Goal: Task Accomplishment & Management: Use online tool/utility

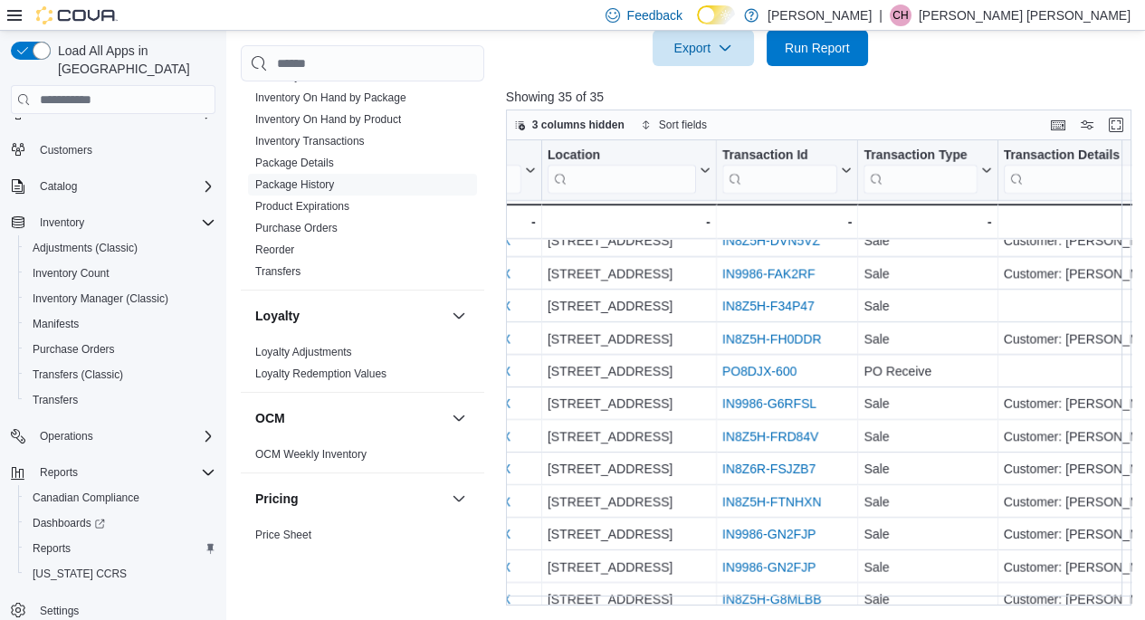
scroll to position [856, 0]
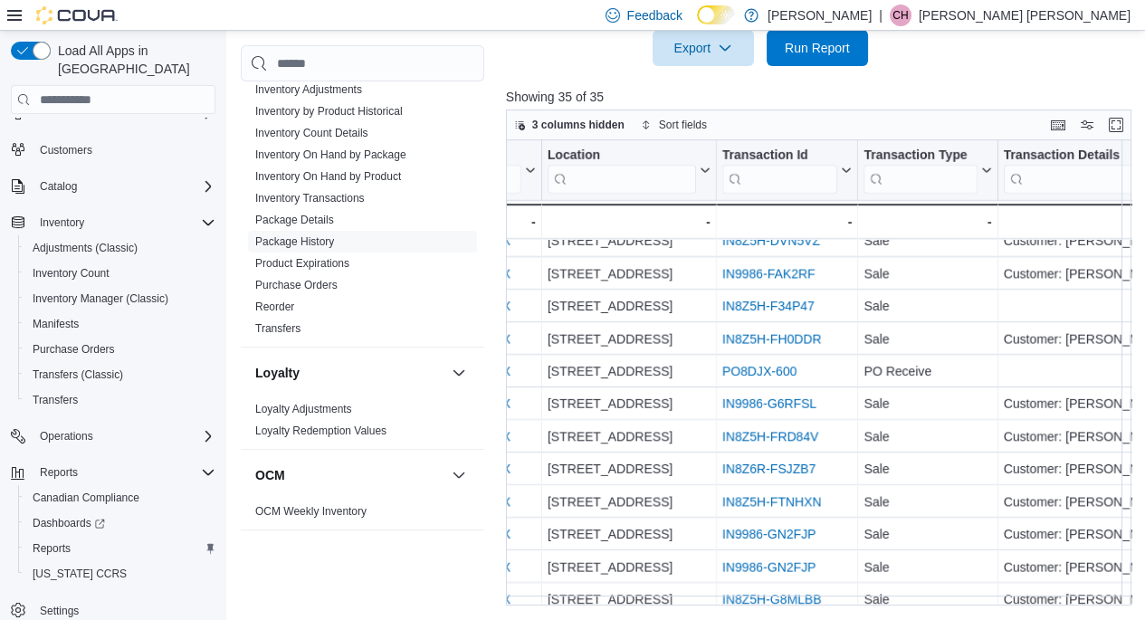
click at [284, 301] on link "Reorder" at bounding box center [274, 307] width 39 height 13
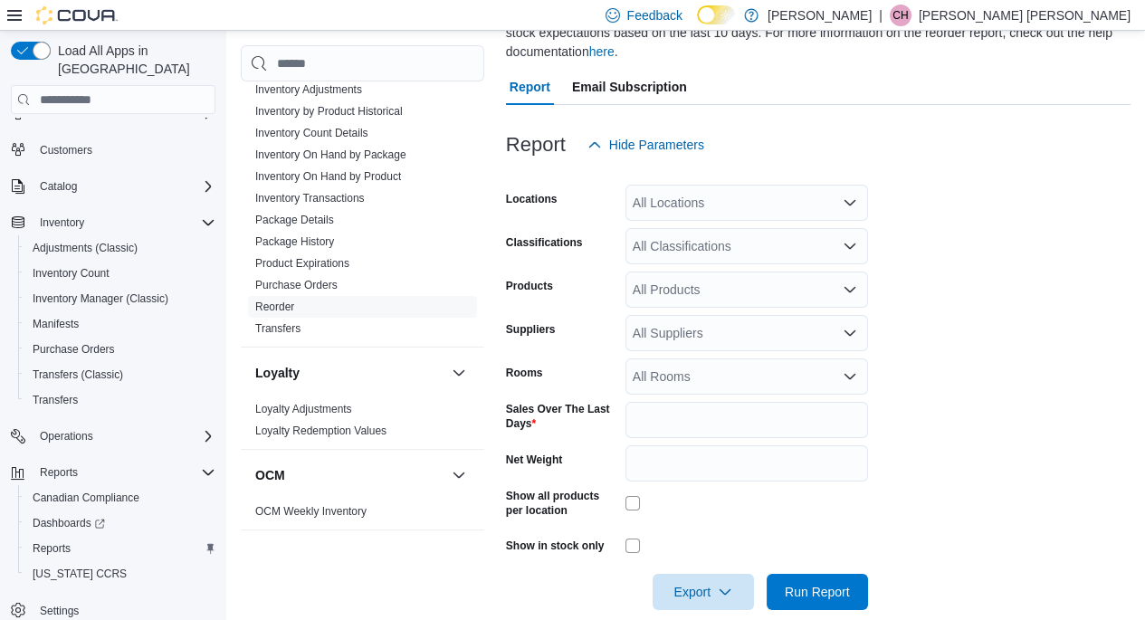
scroll to position [228, 0]
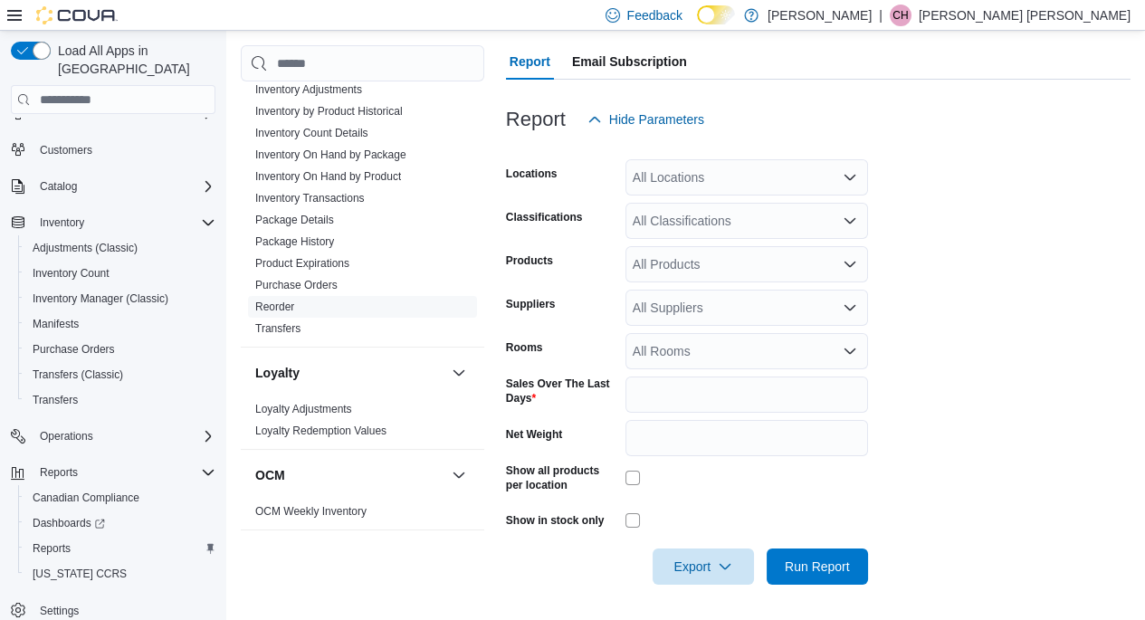
click at [620, 474] on div "Show all products per location" at bounding box center [687, 481] width 362 height 35
click at [820, 562] on span "Run Report" at bounding box center [817, 567] width 65 height 18
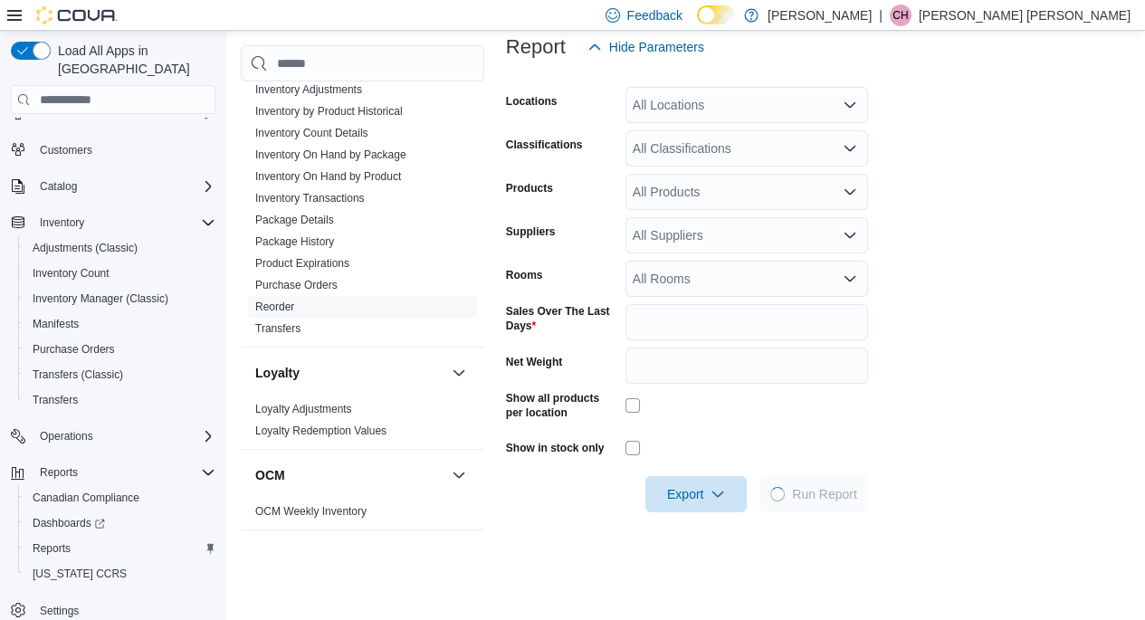
scroll to position [319, 0]
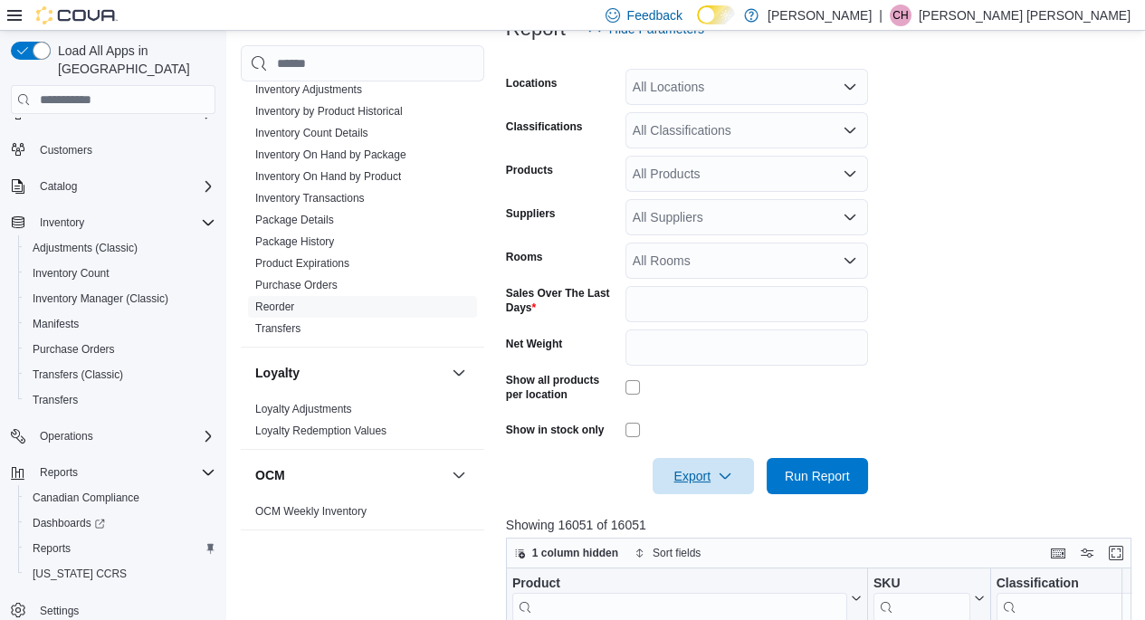
click at [697, 480] on span "Export" at bounding box center [704, 476] width 80 height 36
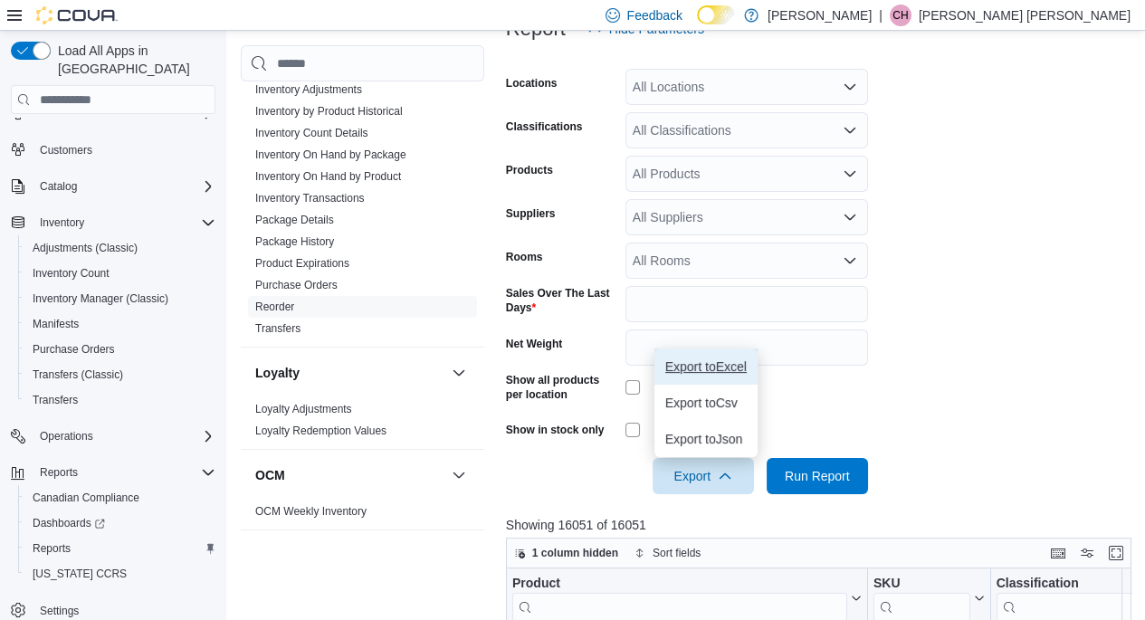
click at [710, 369] on span "Export to Excel" at bounding box center [706, 366] width 81 height 14
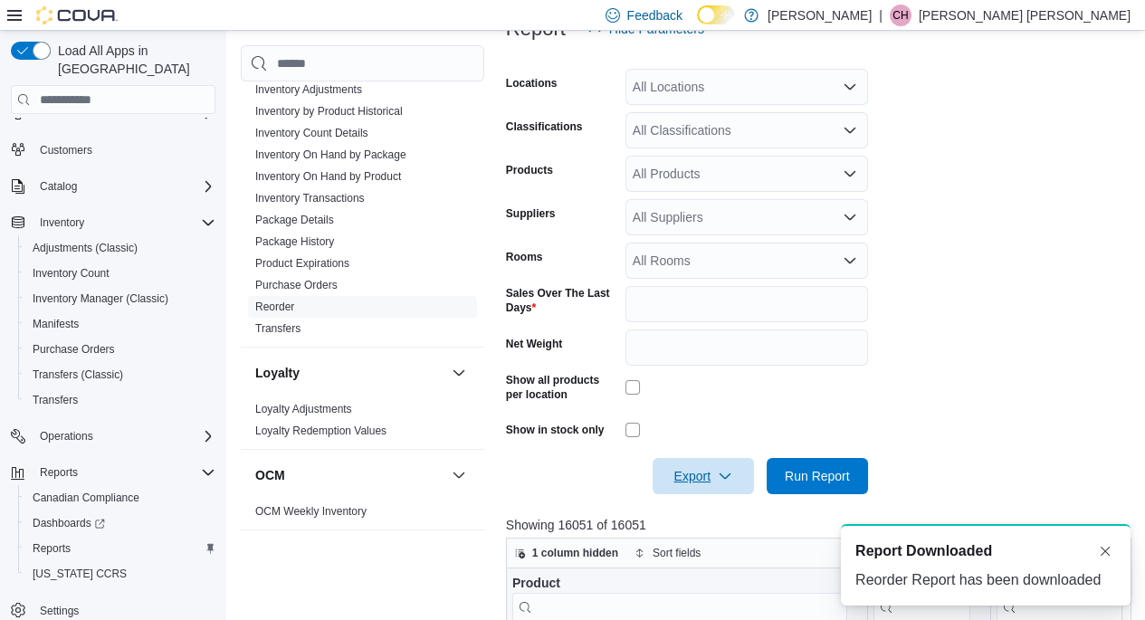
scroll to position [0, 0]
